Goal: Transaction & Acquisition: Book appointment/travel/reservation

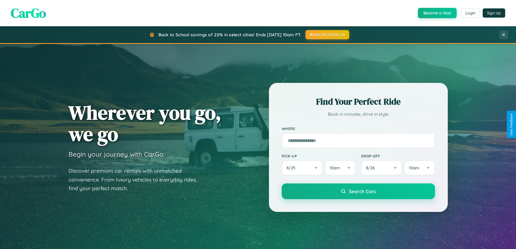
scroll to position [373, 0]
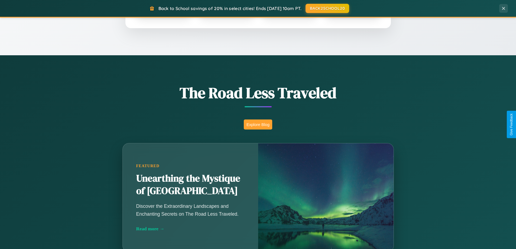
click at [258, 124] on button "Explore Blog" at bounding box center [258, 125] width 28 height 10
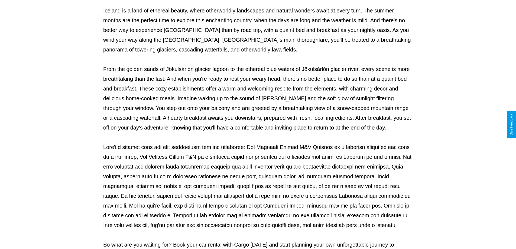
scroll to position [175, 0]
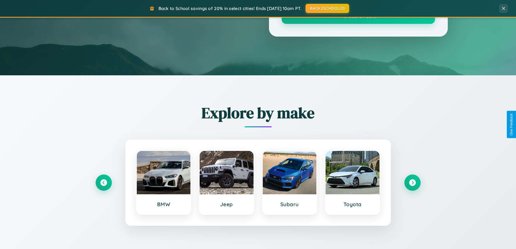
scroll to position [373, 0]
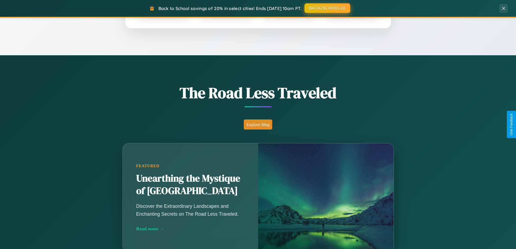
click at [327, 8] on button "BACK2SCHOOL20" at bounding box center [328, 8] width 46 height 10
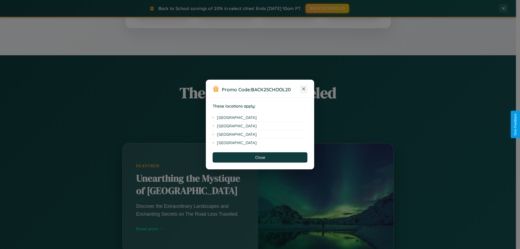
click at [304, 89] on icon at bounding box center [303, 89] width 3 height 3
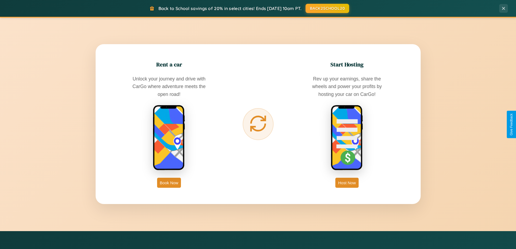
scroll to position [871, 0]
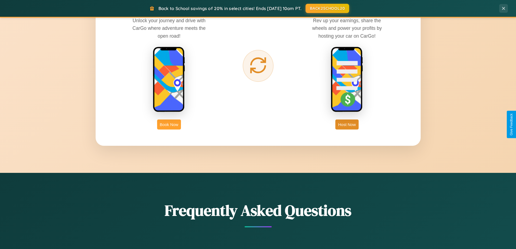
click at [169, 124] on button "Book Now" at bounding box center [169, 125] width 24 height 10
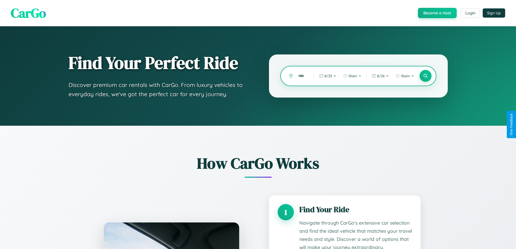
click at [302, 76] on input "text" at bounding box center [302, 75] width 13 height 9
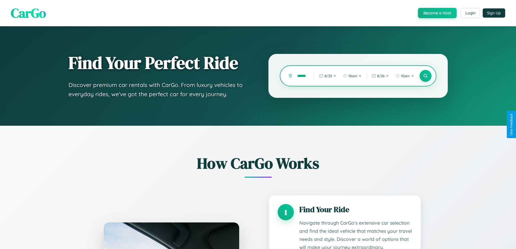
scroll to position [218, 0]
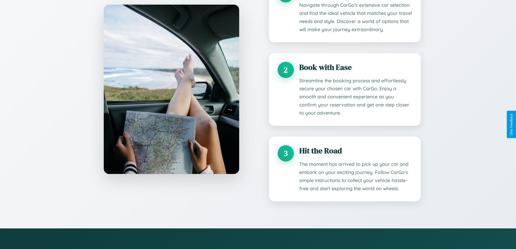
type input "******"
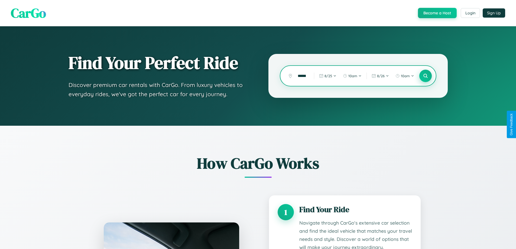
click at [425, 76] on icon at bounding box center [425, 75] width 5 height 5
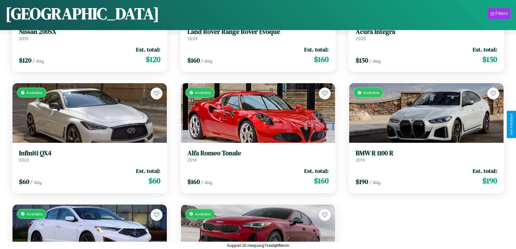
scroll to position [1654, 0]
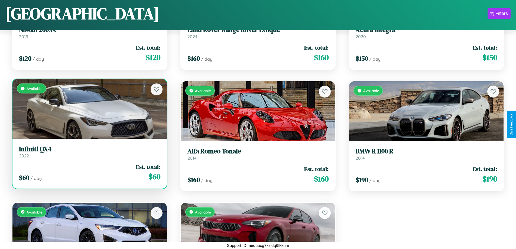
click at [89, 154] on link "Infiniti QX4 2022" at bounding box center [89, 151] width 141 height 13
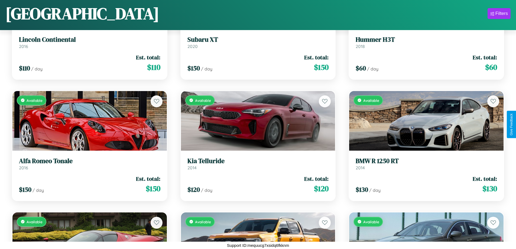
scroll to position [76, 0]
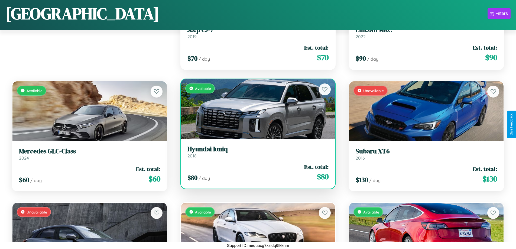
click at [256, 109] on div "Available" at bounding box center [258, 109] width 154 height 60
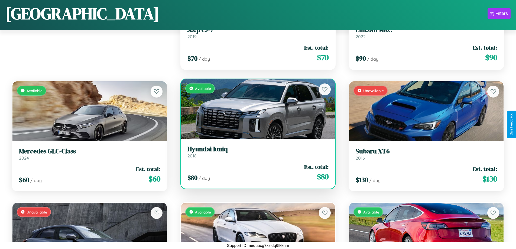
click at [256, 109] on div "Available" at bounding box center [258, 109] width 154 height 60
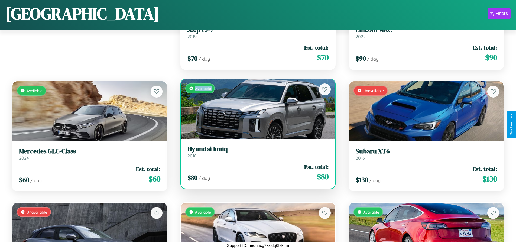
click at [256, 109] on div "Available" at bounding box center [258, 109] width 154 height 60
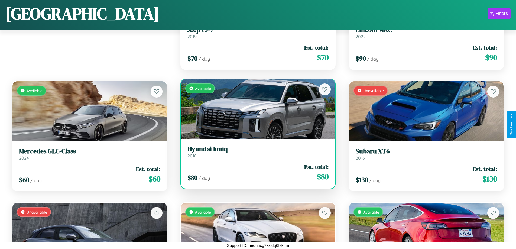
click at [256, 109] on div "Available" at bounding box center [258, 109] width 154 height 60
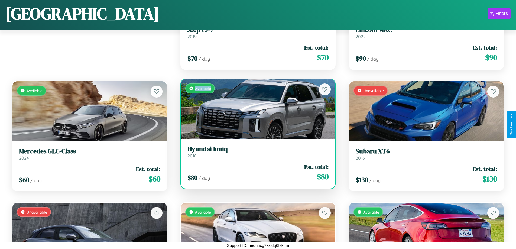
click at [256, 109] on div "Available" at bounding box center [258, 109] width 154 height 60
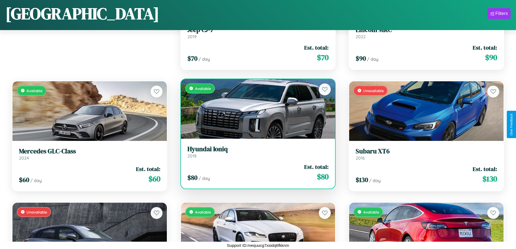
click at [256, 152] on h3 "Hyundai Ioniq" at bounding box center [258, 149] width 141 height 8
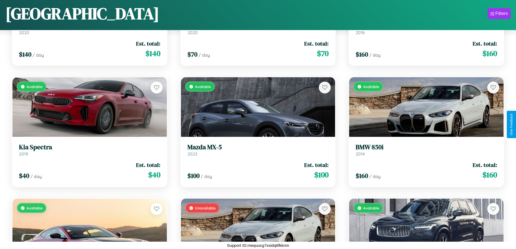
scroll to position [1654, 0]
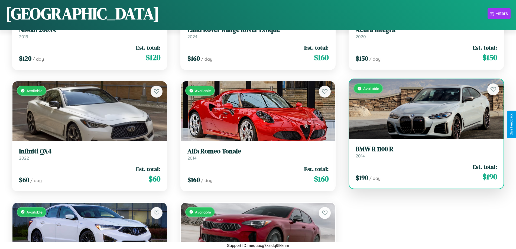
click at [423, 154] on link "BMW R 1100 R 2014" at bounding box center [426, 151] width 141 height 13
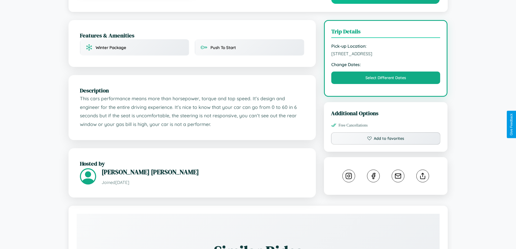
scroll to position [178, 0]
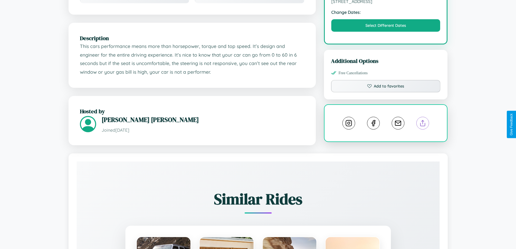
click at [423, 124] on line at bounding box center [423, 122] width 0 height 4
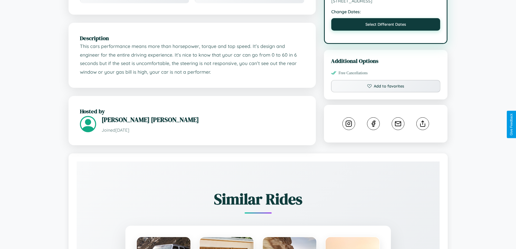
click at [386, 25] on button "Select Different Dates" at bounding box center [385, 24] width 109 height 12
select select "*"
select select "****"
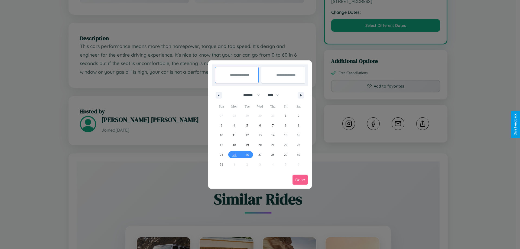
drag, startPoint x: 249, startPoint y: 95, endPoint x: 260, endPoint y: 109, distance: 17.4
click at [249, 95] on select "******* ******** ***** ***** *** **** **** ****** ********* ******* ******** **…" at bounding box center [250, 95] width 23 height 9
select select "*"
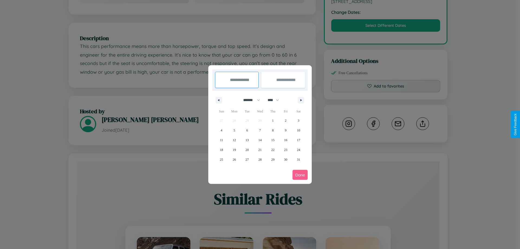
drag, startPoint x: 276, startPoint y: 100, endPoint x: 260, endPoint y: 109, distance: 18.0
click at [276, 100] on select "**** **** **** **** **** **** **** **** **** **** **** **** **** **** **** ****…" at bounding box center [273, 100] width 16 height 9
select select "****"
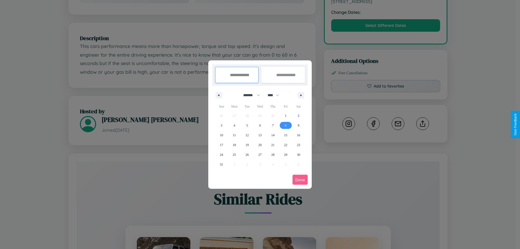
click at [286, 125] on span "8" at bounding box center [286, 126] width 2 height 10
type input "**********"
click at [247, 135] on span "12" at bounding box center [247, 135] width 3 height 10
type input "**********"
click at [300, 180] on button "Done" at bounding box center [300, 180] width 15 height 10
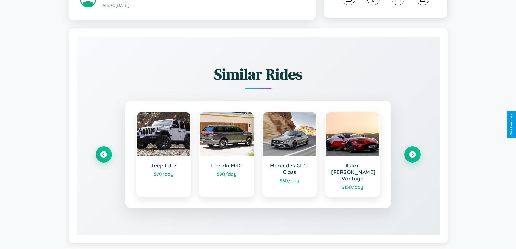
scroll to position [304, 0]
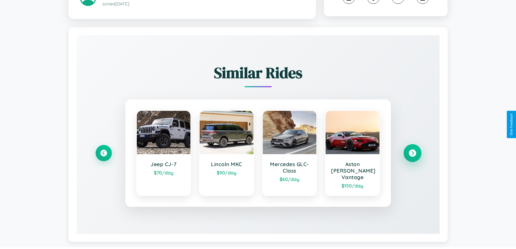
click at [412, 151] on icon at bounding box center [412, 153] width 7 height 7
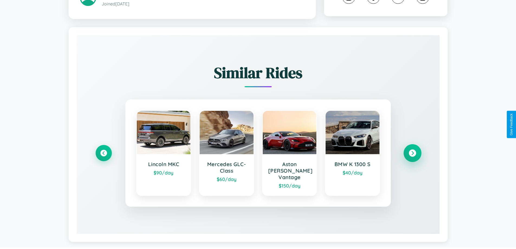
click at [412, 151] on icon at bounding box center [412, 153] width 7 height 7
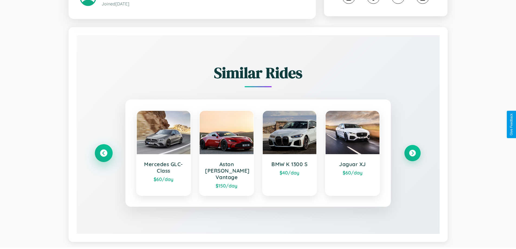
click at [104, 151] on icon at bounding box center [103, 153] width 7 height 7
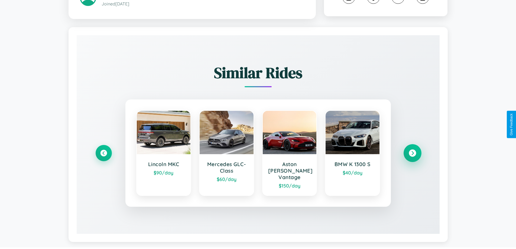
click at [412, 151] on icon at bounding box center [412, 153] width 7 height 7
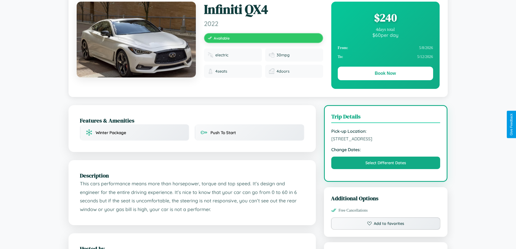
scroll to position [0, 0]
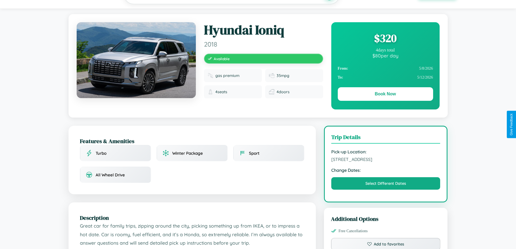
scroll to position [56, 0]
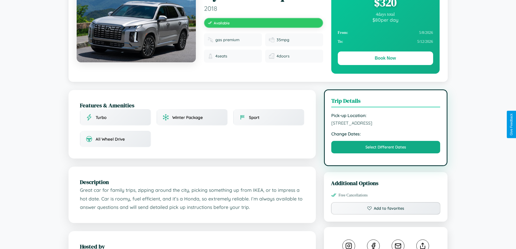
click at [386, 124] on span "[STREET_ADDRESS]" at bounding box center [385, 122] width 109 height 5
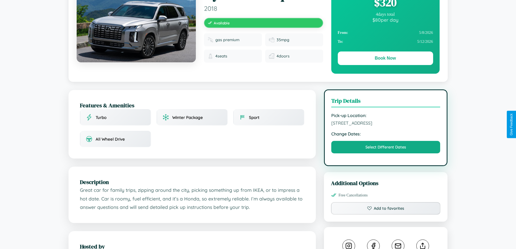
click at [386, 124] on span "[STREET_ADDRESS]" at bounding box center [385, 122] width 109 height 5
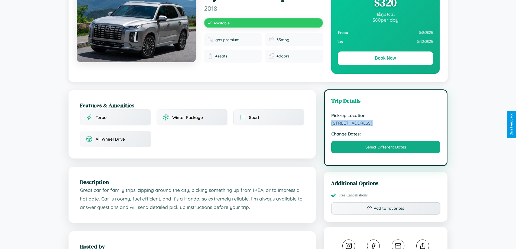
click at [386, 124] on span "[STREET_ADDRESS]" at bounding box center [385, 122] width 109 height 5
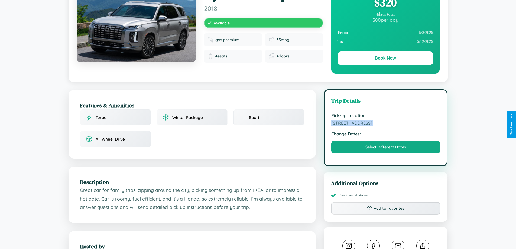
click at [386, 124] on span "[STREET_ADDRESS]" at bounding box center [385, 122] width 109 height 5
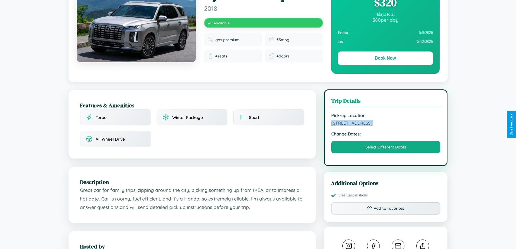
click at [386, 124] on span "[STREET_ADDRESS]" at bounding box center [385, 122] width 109 height 5
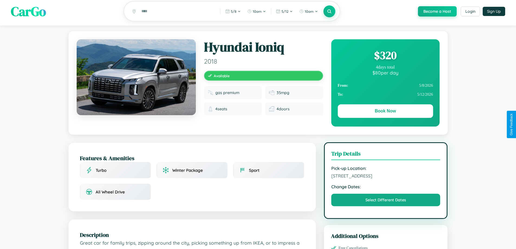
scroll to position [0, 0]
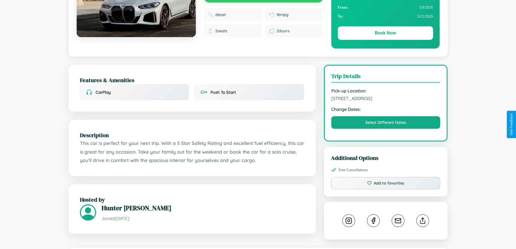
scroll to position [109, 0]
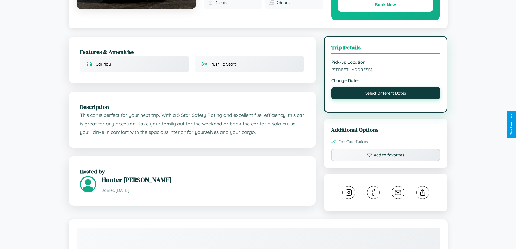
click at [386, 95] on button "Select Different Dates" at bounding box center [385, 93] width 109 height 12
select select "*"
select select "****"
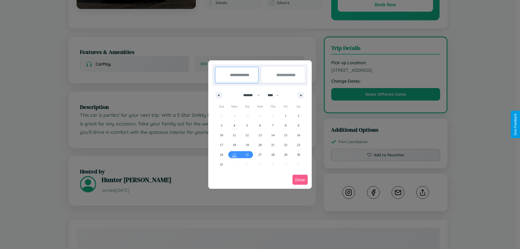
click at [249, 95] on select "******* ******** ***** ***** *** **** **** ****** ********* ******* ******** **…" at bounding box center [250, 95] width 23 height 9
select select "*"
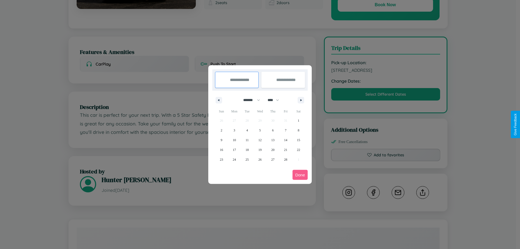
drag, startPoint x: 276, startPoint y: 100, endPoint x: 260, endPoint y: 109, distance: 18.0
click at [276, 100] on select "**** **** **** **** **** **** **** **** **** **** **** **** **** **** **** ****…" at bounding box center [273, 100] width 16 height 9
select select "****"
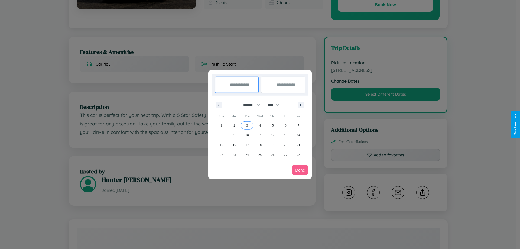
click at [247, 125] on span "3" at bounding box center [248, 126] width 2 height 10
type input "**********"
click at [247, 135] on span "10" at bounding box center [247, 135] width 3 height 10
type input "**********"
click at [300, 170] on button "Done" at bounding box center [300, 170] width 15 height 10
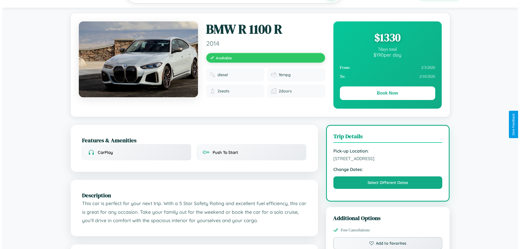
scroll to position [0, 0]
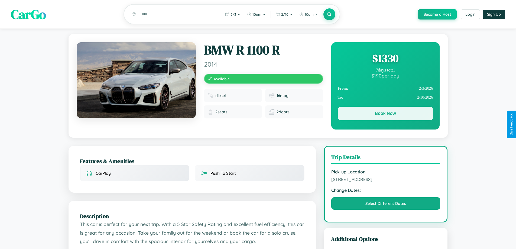
click at [385, 114] on button "Book Now" at bounding box center [385, 114] width 95 height 14
